Goal: Information Seeking & Learning: Stay updated

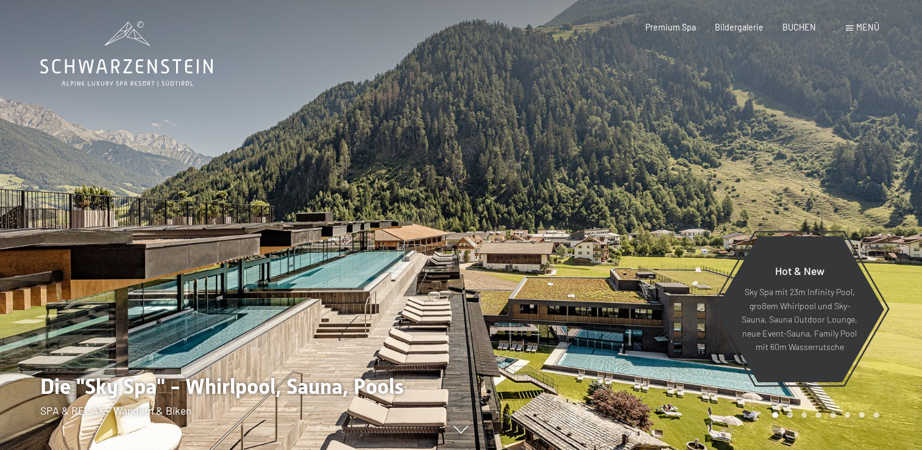
click at [854, 28] on div "Menü" at bounding box center [863, 27] width 34 height 12
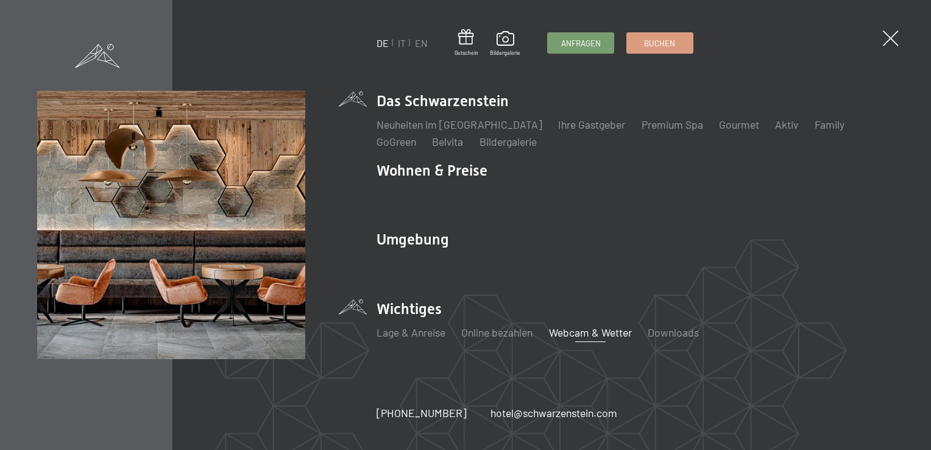
click at [591, 328] on link "Webcam & Wetter" at bounding box center [590, 331] width 83 height 13
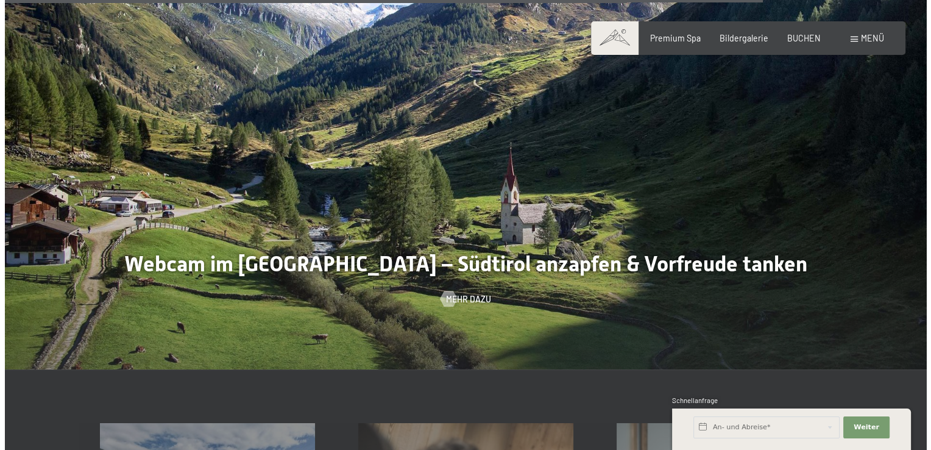
scroll to position [3169, 0]
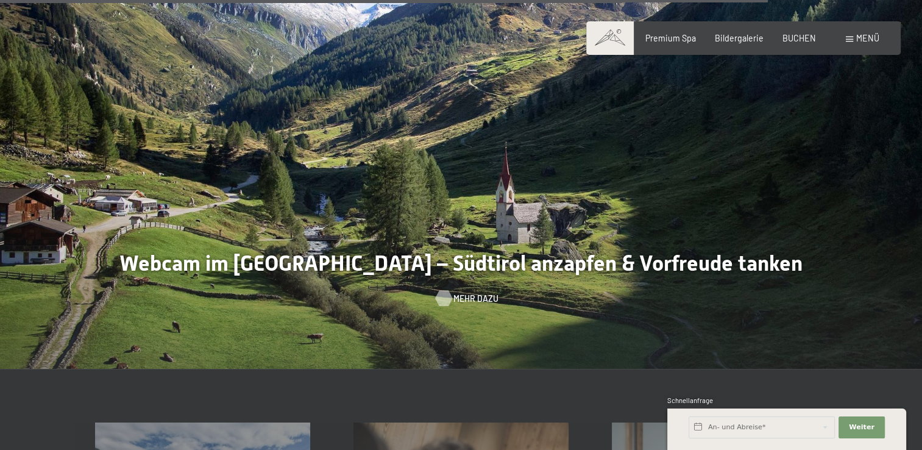
click at [466, 292] on span "Mehr dazu" at bounding box center [475, 298] width 45 height 12
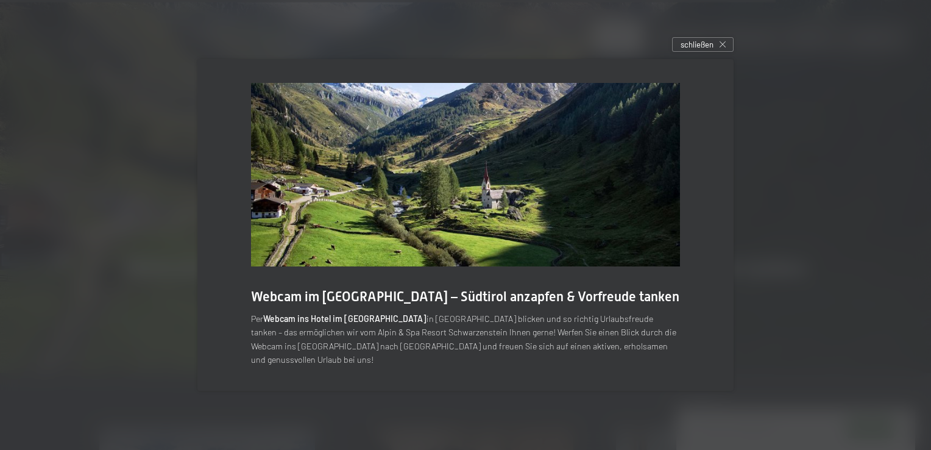
click at [545, 169] on img at bounding box center [465, 174] width 429 height 183
